Goal: Task Accomplishment & Management: Use online tool/utility

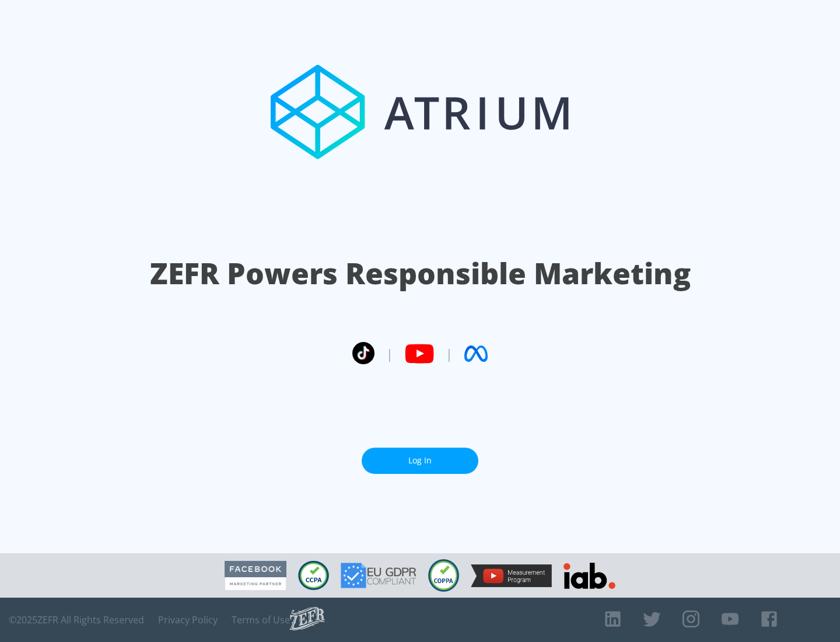
click at [420, 460] on link "Log In" at bounding box center [420, 461] width 117 height 26
